Goal: Task Accomplishment & Management: Manage account settings

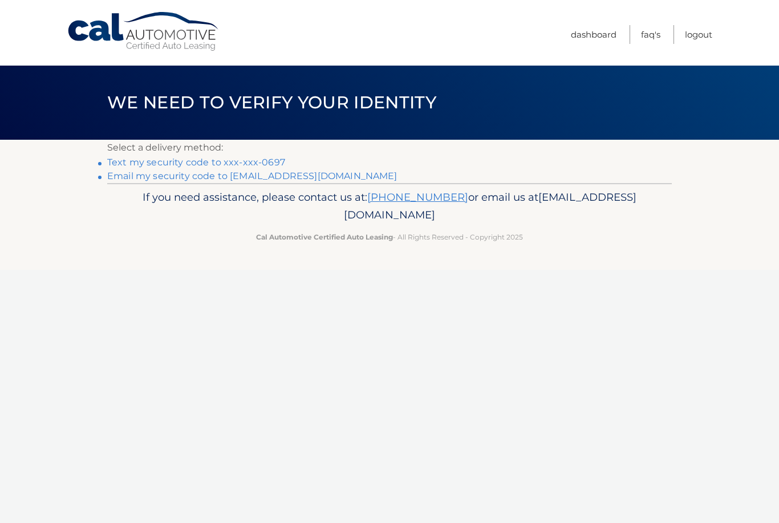
click at [240, 163] on link "Text my security code to xxx-xxx-0697" at bounding box center [196, 162] width 178 height 11
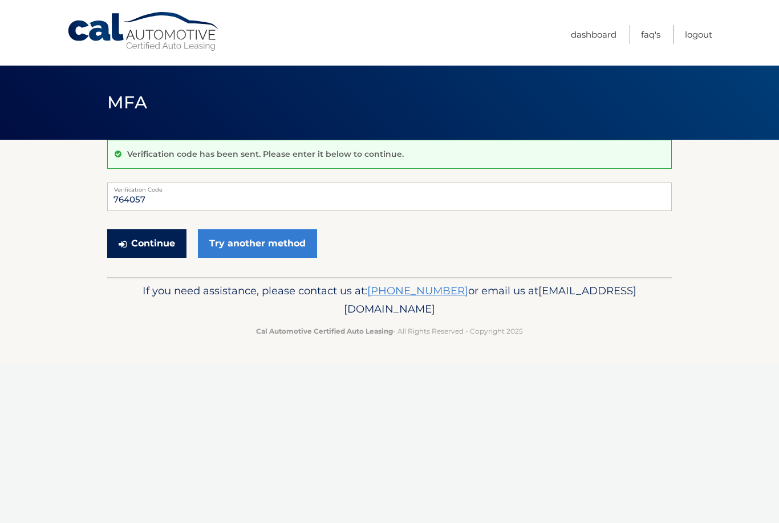
type input "764057"
click at [153, 245] on button "Continue" at bounding box center [146, 243] width 79 height 29
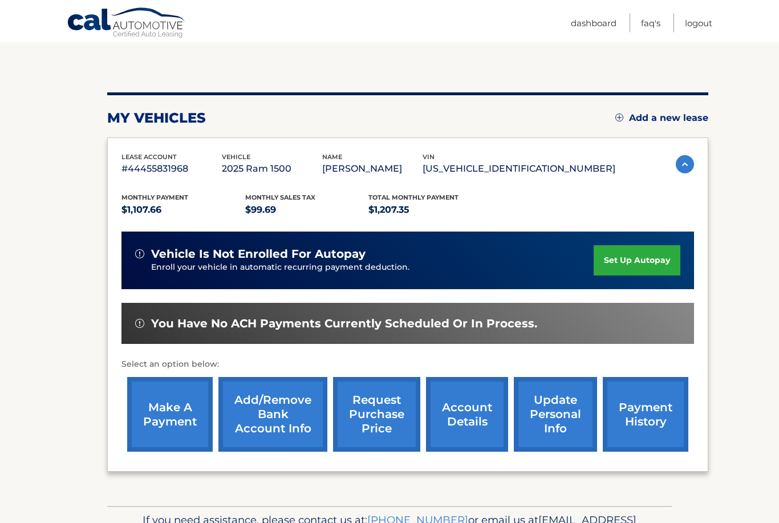
scroll to position [129, 0]
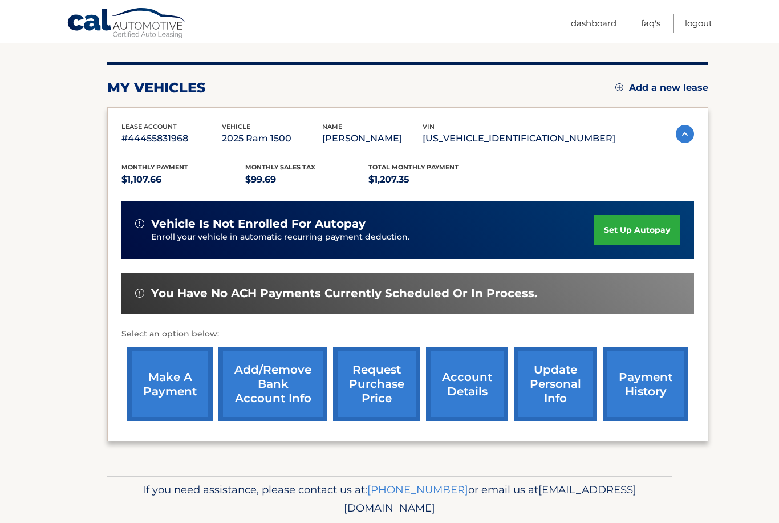
click at [380, 402] on link "request purchase price" at bounding box center [376, 384] width 87 height 75
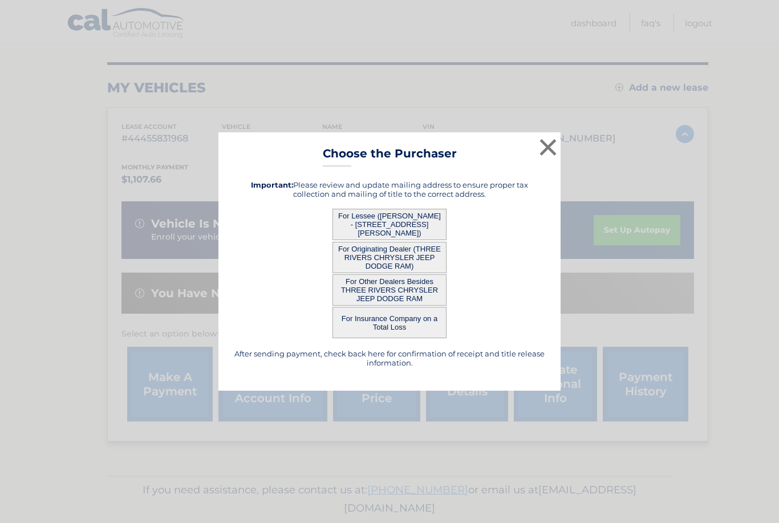
click at [422, 338] on button "For Insurance Company on a Total Loss" at bounding box center [390, 322] width 114 height 31
click at [414, 306] on button "For Other Dealers Besides THREE RIVERS CHRYSLER JEEP DODGE RAM" at bounding box center [390, 289] width 114 height 31
click at [415, 264] on button "For Originating Dealer (THREE RIVERS CHRYSLER JEEP DODGE RAM)" at bounding box center [390, 257] width 114 height 31
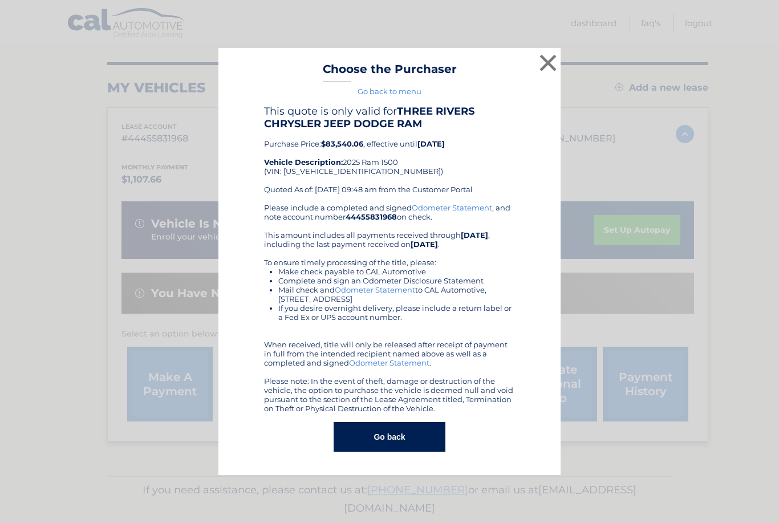
click at [395, 452] on button "Go back" at bounding box center [389, 437] width 111 height 30
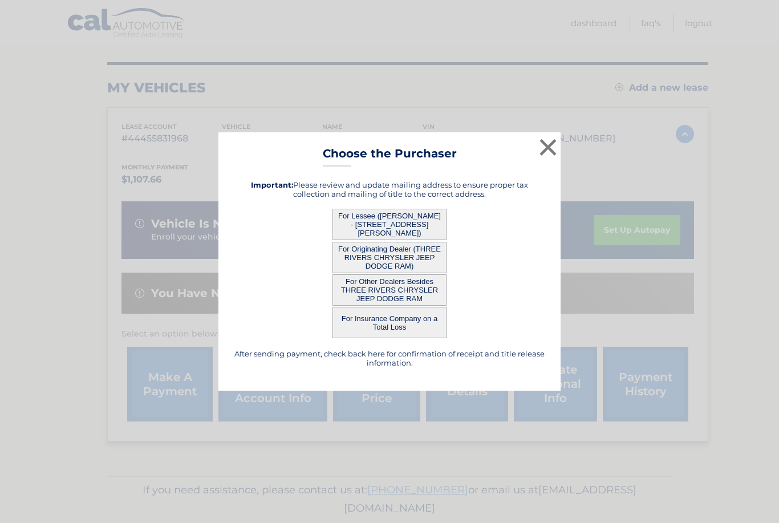
click at [549, 159] on button "×" at bounding box center [548, 147] width 23 height 23
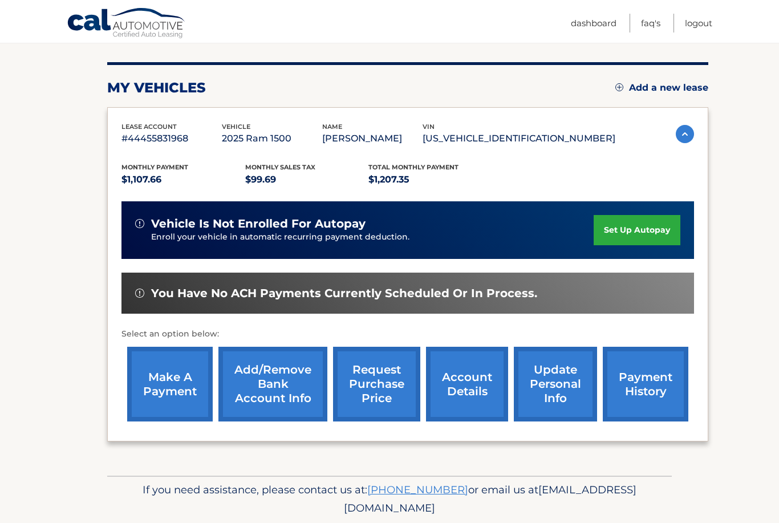
click at [160, 381] on link "make a payment" at bounding box center [170, 384] width 86 height 75
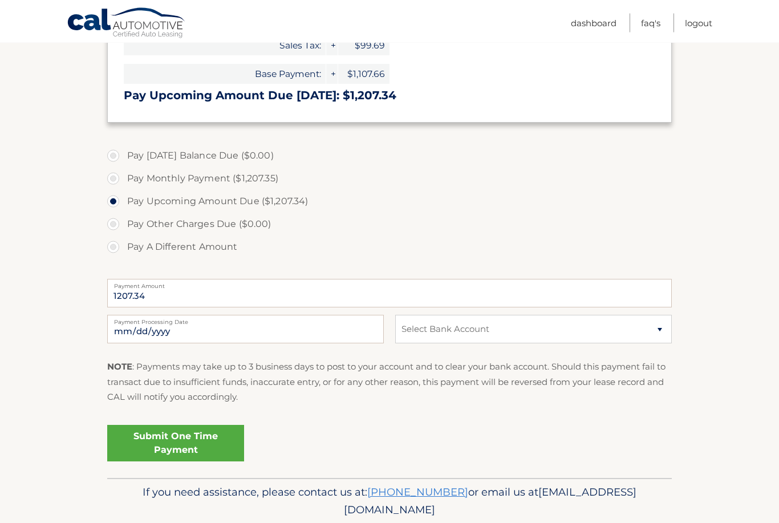
scroll to position [301, 0]
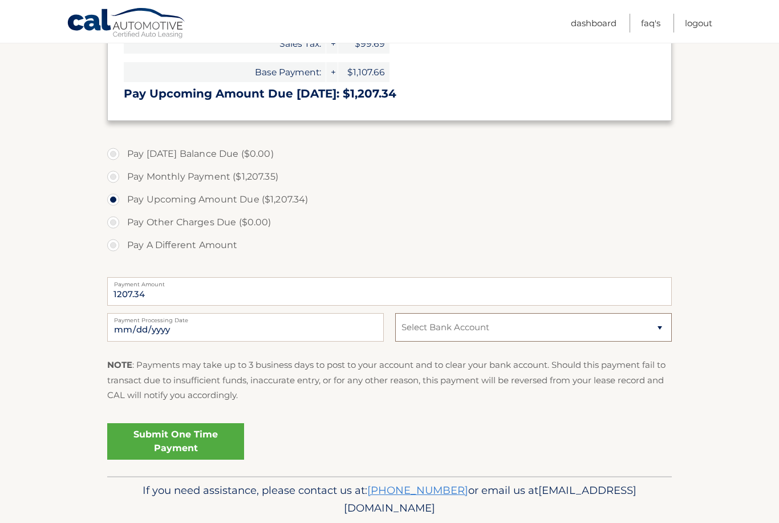
click at [661, 322] on select "Select Bank Account Checking PNC BANK *****7387 Checking FIRST NATIONAL BANK OF…" at bounding box center [533, 327] width 277 height 29
select select "Mjk3ODU5MjgtMTI2NC00ZDcxLThiNDYtNjVjMmQxNWQ1MWI2"
click at [204, 433] on link "Submit One Time Payment" at bounding box center [175, 441] width 137 height 37
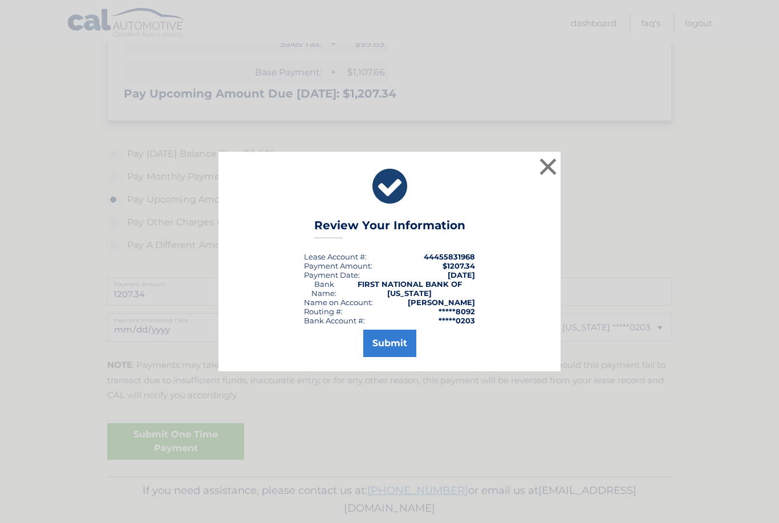
drag, startPoint x: 395, startPoint y: 360, endPoint x: 395, endPoint y: 401, distance: 41.1
click at [395, 357] on button "Submit" at bounding box center [389, 343] width 53 height 27
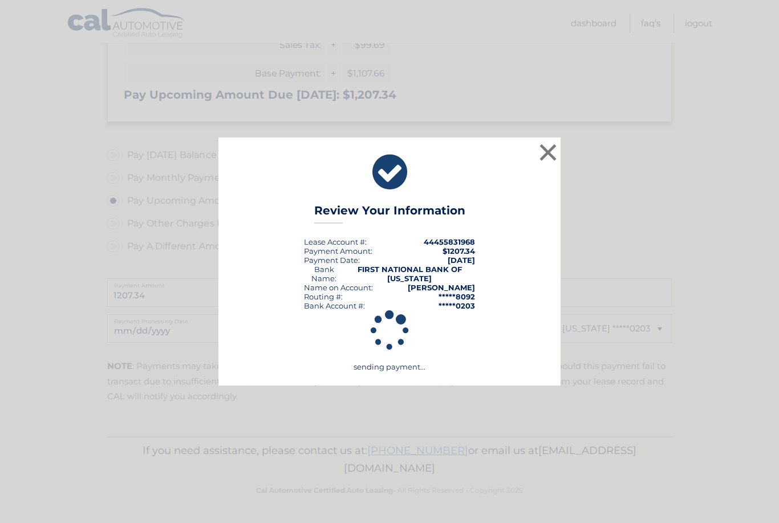
scroll to position [260, 0]
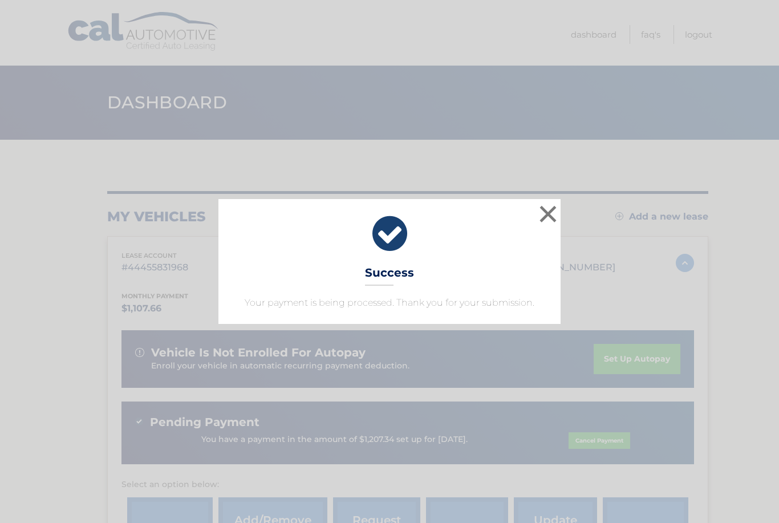
click at [551, 210] on button "×" at bounding box center [548, 214] width 23 height 23
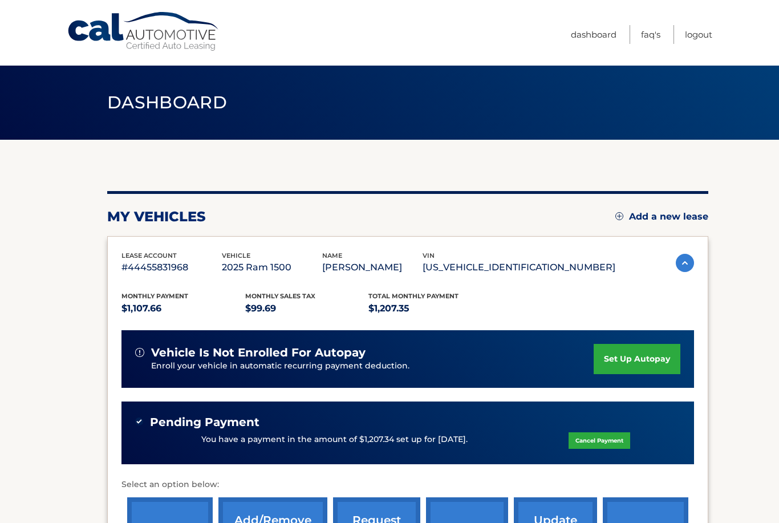
click at [706, 137] on div "Dashboard" at bounding box center [389, 103] width 779 height 74
click at [704, 34] on link "Logout" at bounding box center [698, 34] width 27 height 19
